Goal: Navigation & Orientation: Find specific page/section

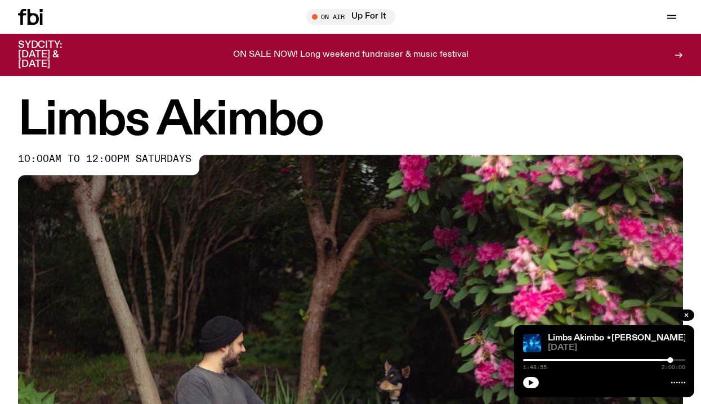
scroll to position [354, 0]
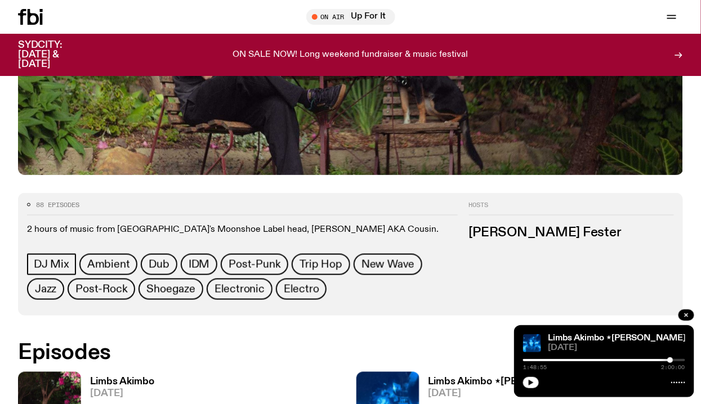
click at [613, 363] on div "1:48:55 2:00:00" at bounding box center [604, 364] width 162 height 14
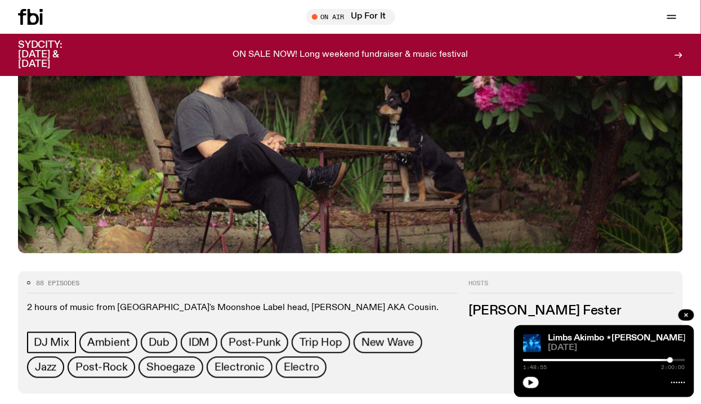
scroll to position [268, 0]
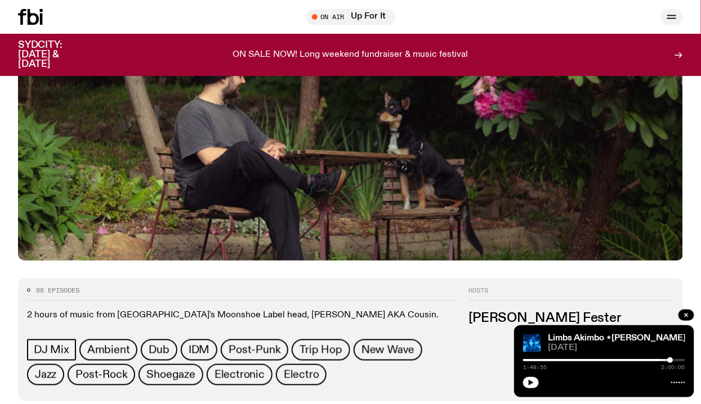
click at [668, 14] on icon "button" at bounding box center [671, 17] width 14 height 14
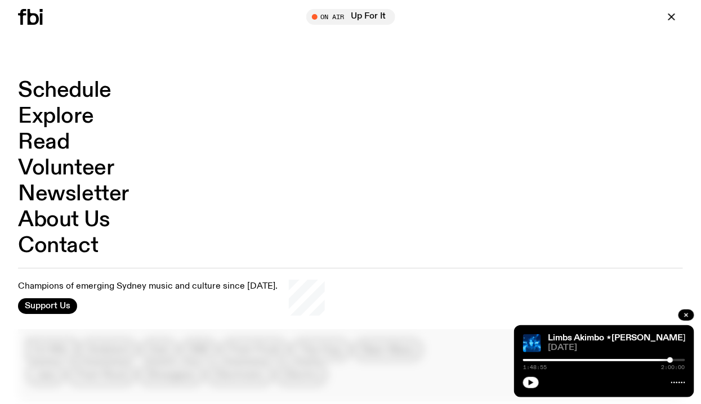
click at [95, 91] on link "Schedule" at bounding box center [64, 90] width 93 height 21
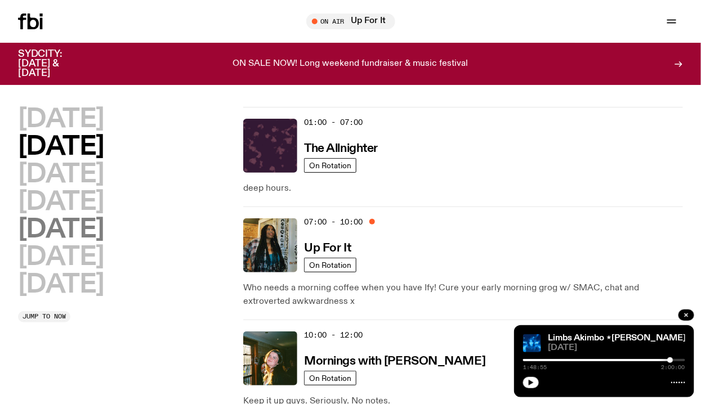
click at [75, 234] on h2 "[DATE]" at bounding box center [61, 229] width 86 height 25
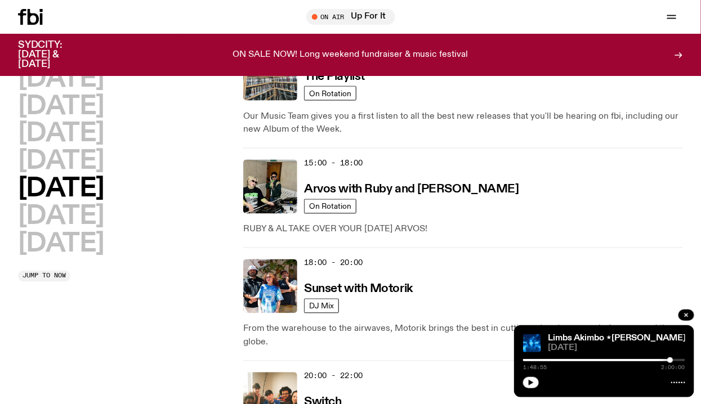
scroll to position [501, 0]
click at [101, 155] on h2 "[DATE]" at bounding box center [61, 161] width 86 height 25
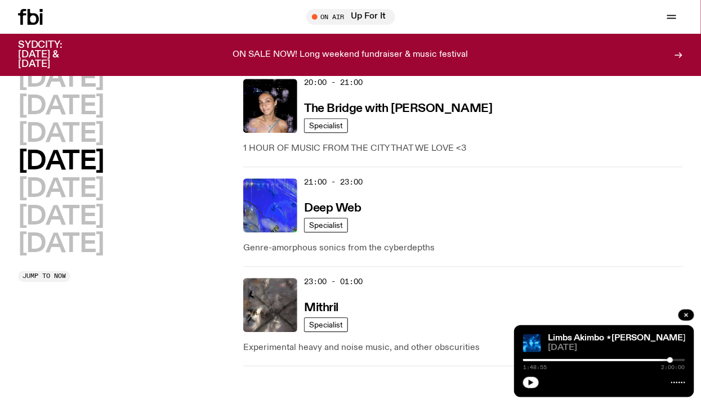
scroll to position [729, 0]
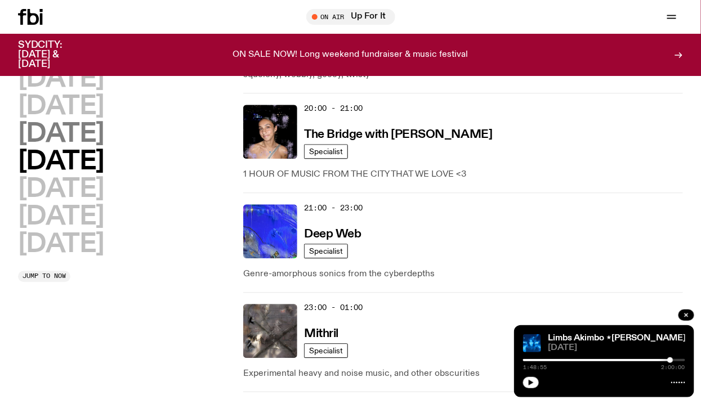
click at [104, 123] on h2 "[DATE]" at bounding box center [61, 134] width 86 height 25
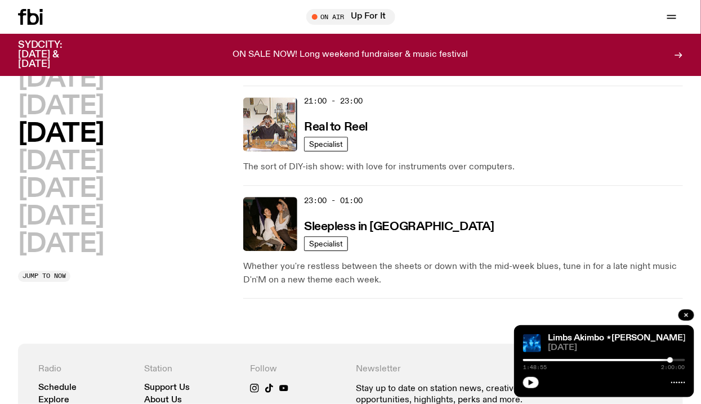
scroll to position [851, 0]
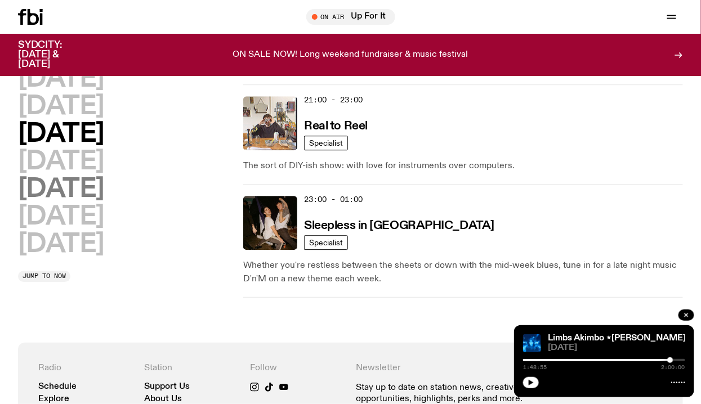
click at [89, 191] on h2 "[DATE]" at bounding box center [61, 189] width 86 height 25
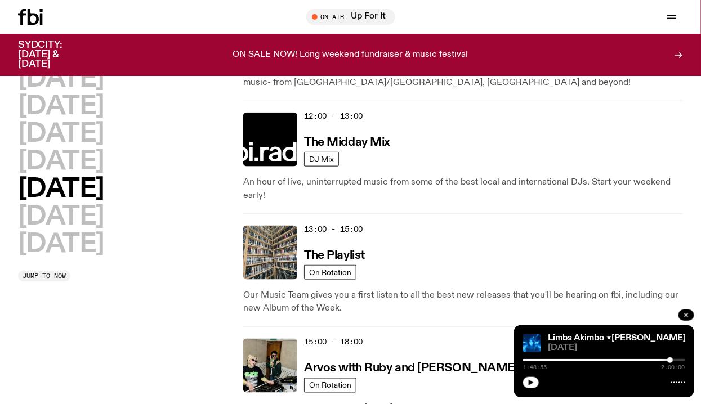
scroll to position [0, 0]
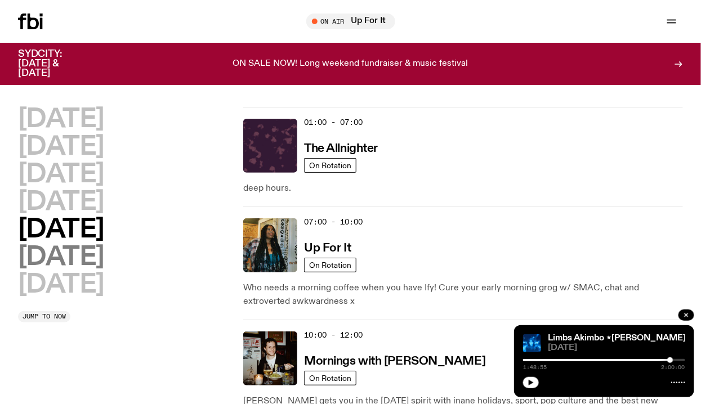
click at [88, 257] on h2 "[DATE]" at bounding box center [61, 257] width 86 height 25
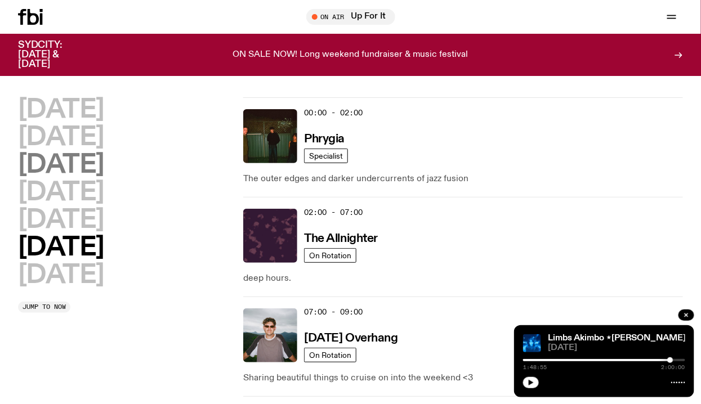
scroll to position [31, 0]
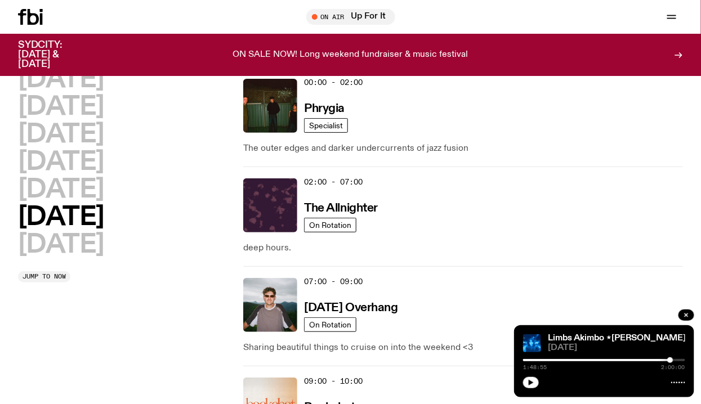
click at [117, 83] on div "[DATE] [DATE] [DATE] [DATE] [DATE] [DATE] [DATE]" at bounding box center [125, 162] width 214 height 191
click at [95, 77] on h2 "[DATE]" at bounding box center [61, 79] width 86 height 25
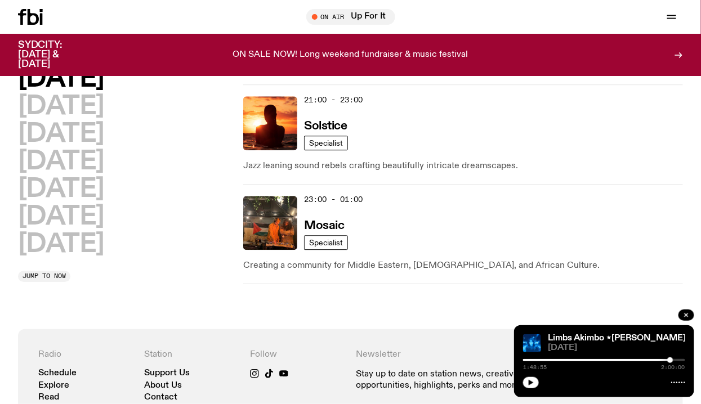
scroll to position [828, 0]
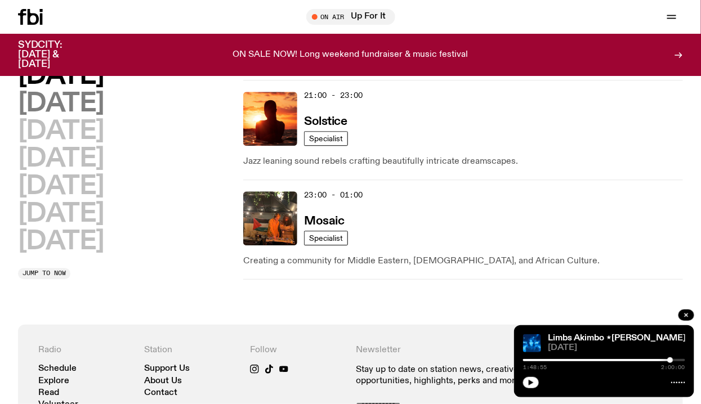
click at [98, 100] on h2 "[DATE]" at bounding box center [61, 103] width 86 height 25
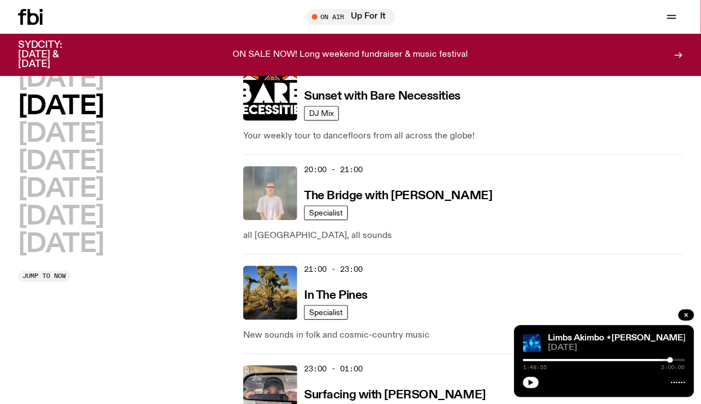
scroll to position [674, 0]
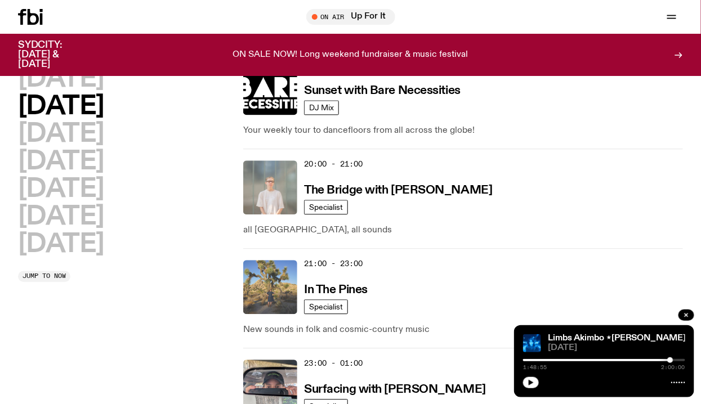
click at [291, 273] on img at bounding box center [270, 287] width 54 height 54
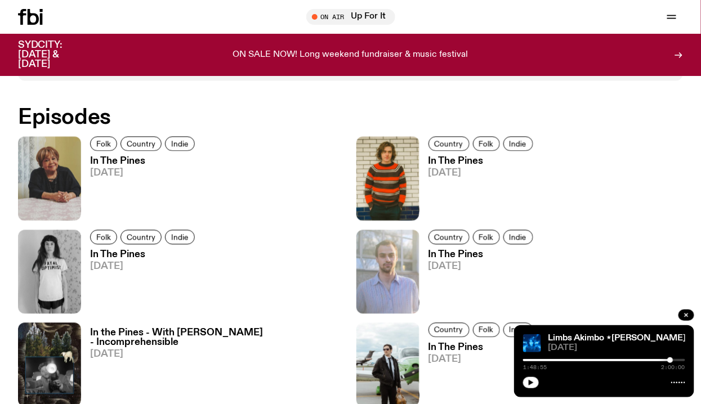
scroll to position [577, 0]
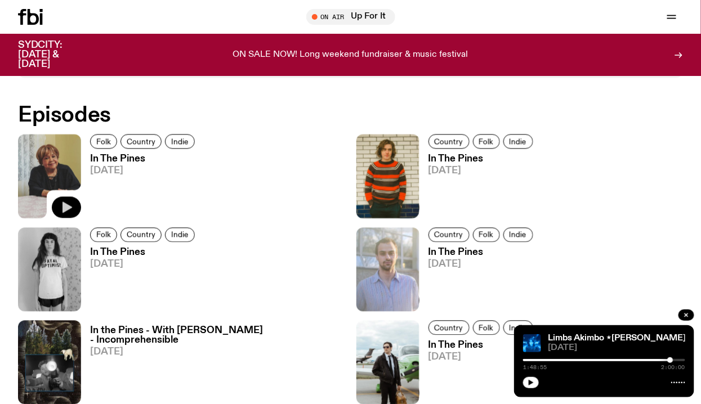
click at [70, 197] on div at bounding box center [66, 208] width 29 height 22
click at [72, 204] on icon "button" at bounding box center [67, 208] width 14 height 14
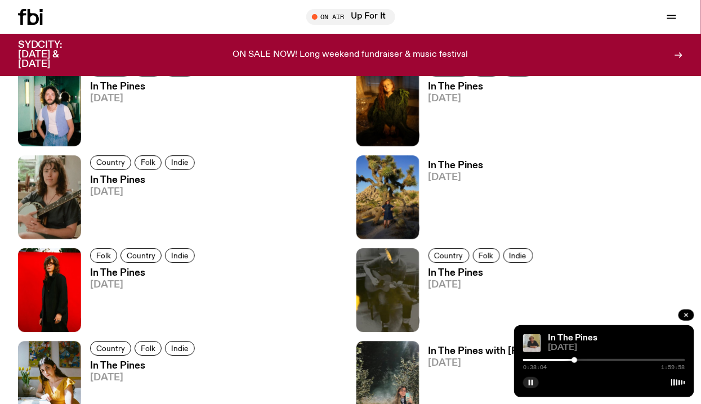
scroll to position [968, 0]
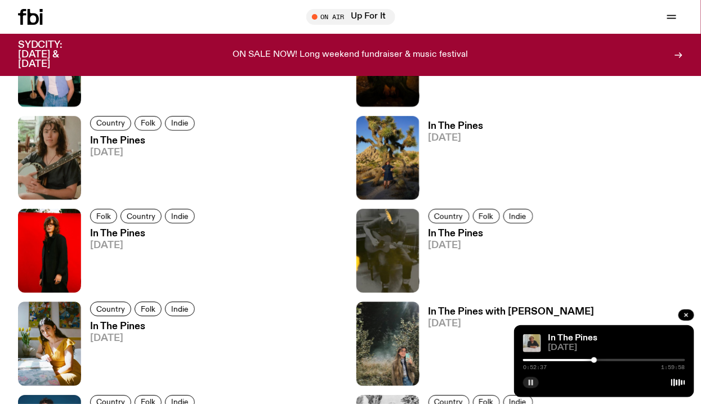
click at [531, 381] on icon "button" at bounding box center [530, 382] width 7 height 7
